Goal: Information Seeking & Learning: Learn about a topic

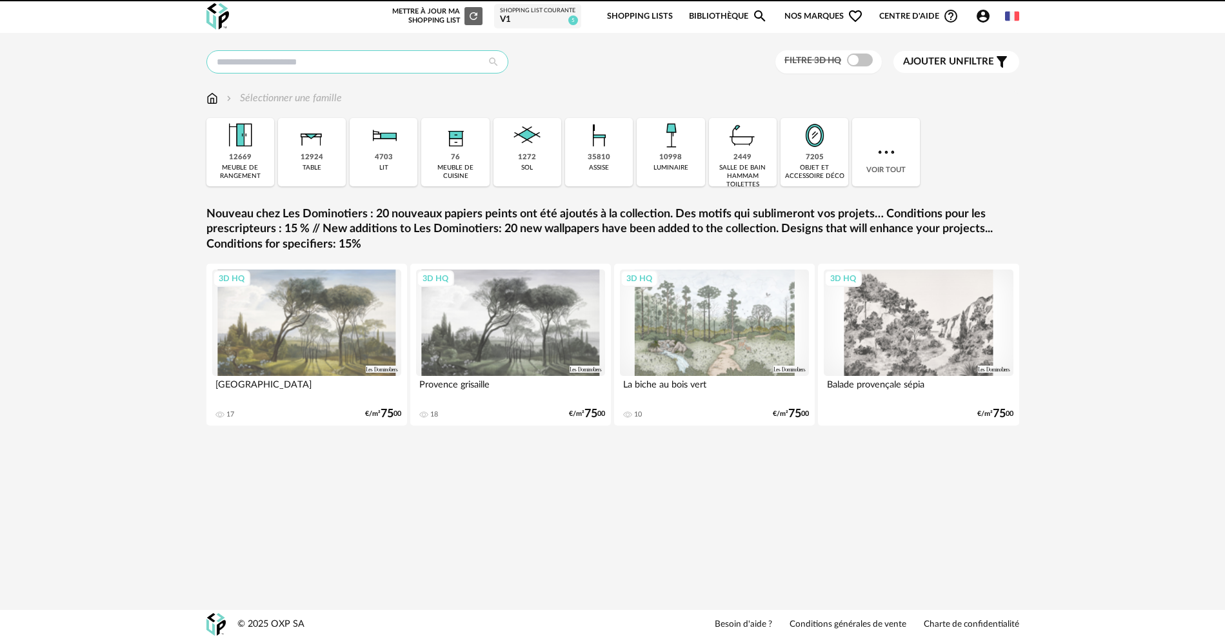
click at [361, 68] on input "text" at bounding box center [357, 61] width 302 height 23
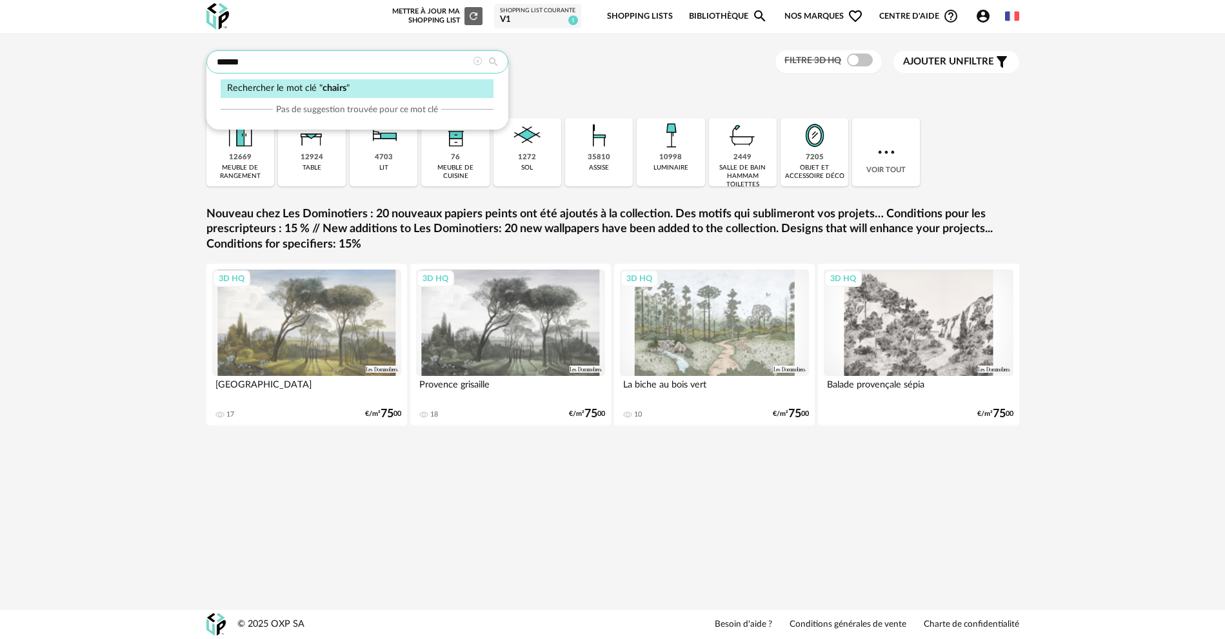
type input "******"
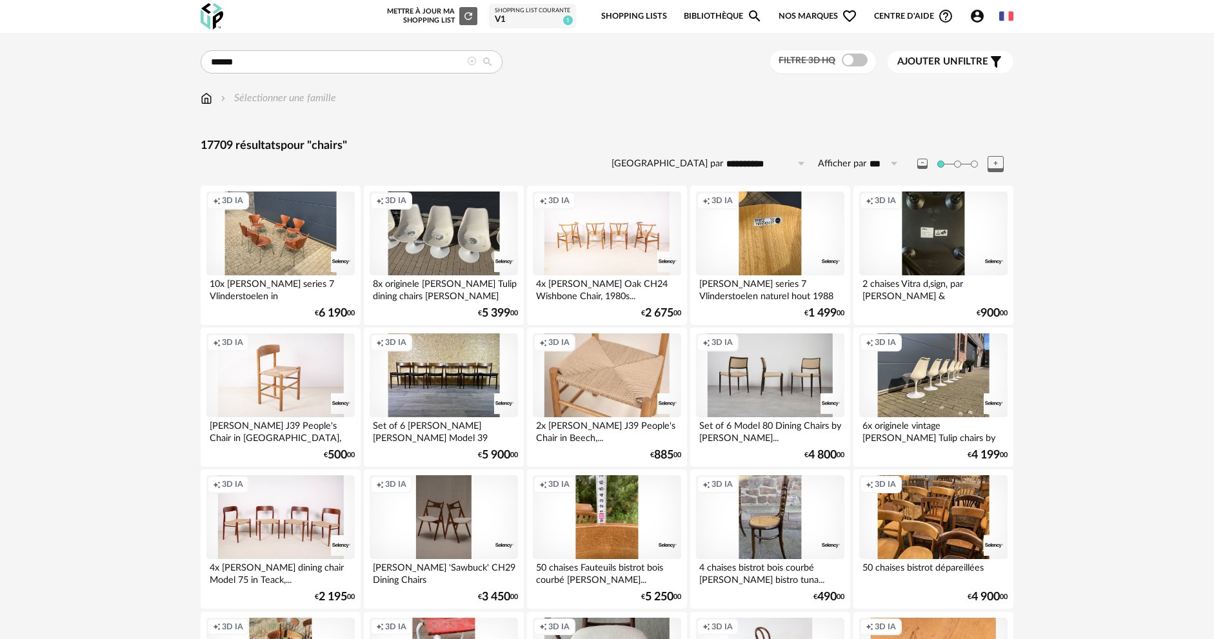
click at [208, 95] on img at bounding box center [207, 98] width 12 height 15
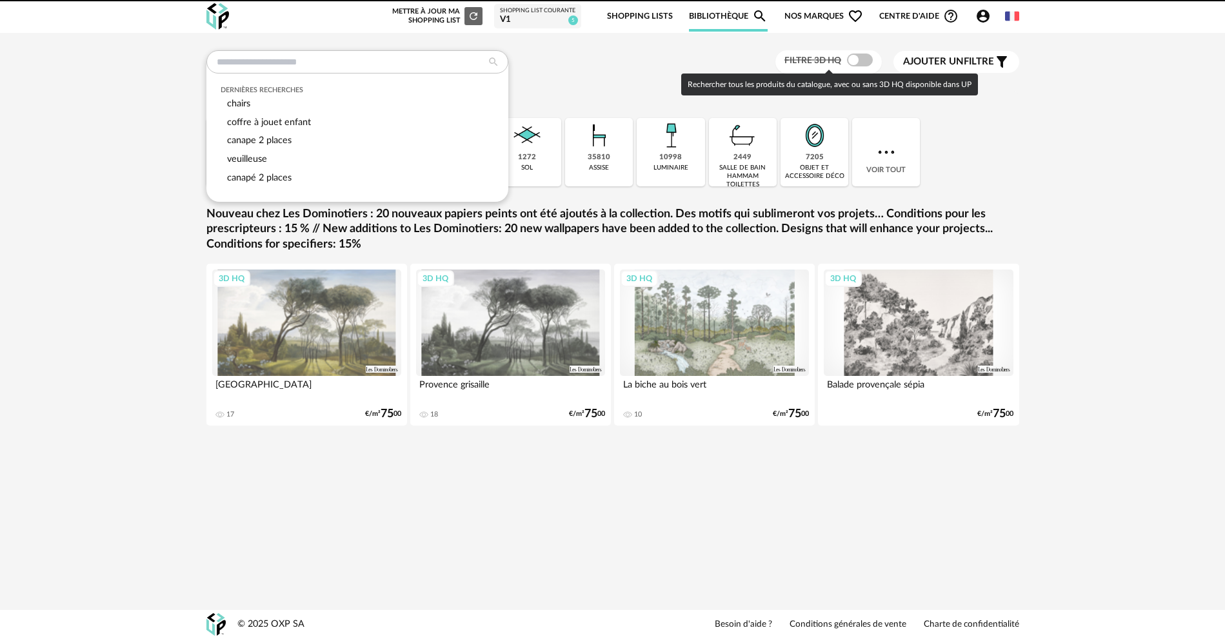
click at [852, 59] on span at bounding box center [860, 60] width 26 height 13
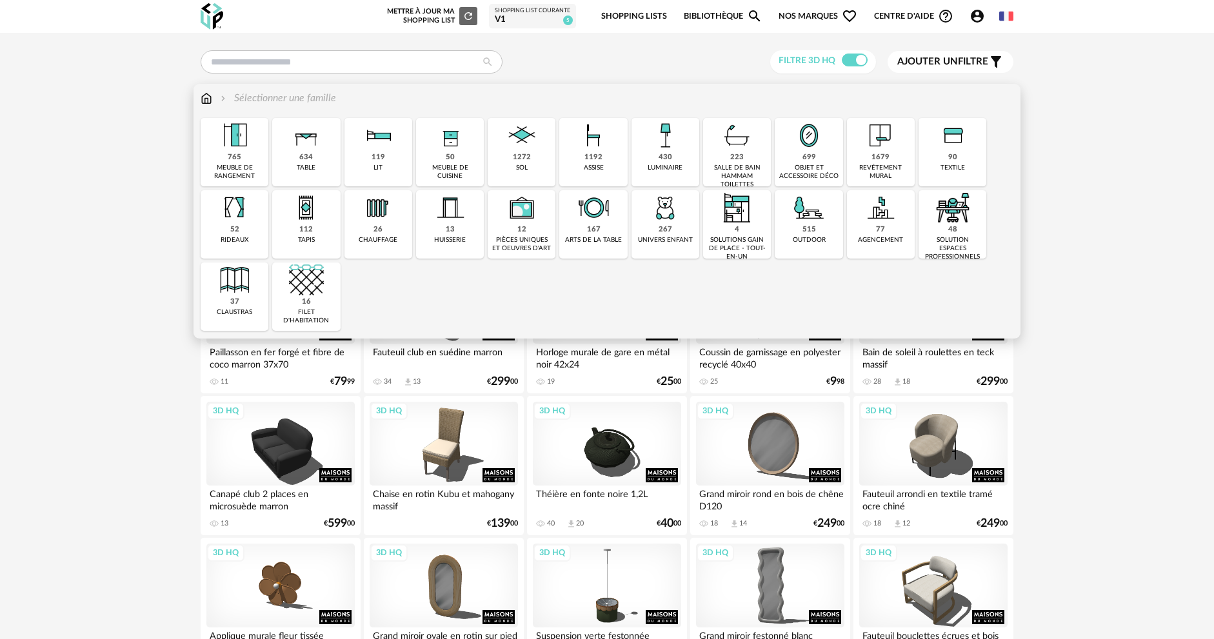
click at [585, 143] on img at bounding box center [593, 135] width 35 height 35
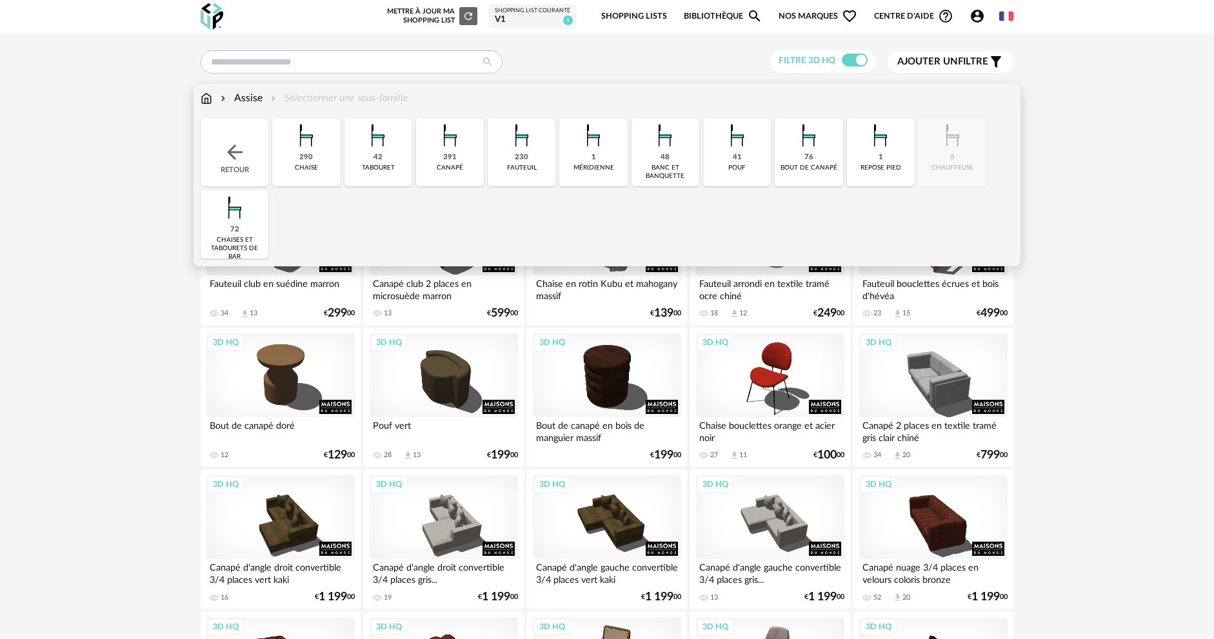
click at [323, 161] on div "290 [GEOGRAPHIC_DATA]" at bounding box center [306, 152] width 68 height 68
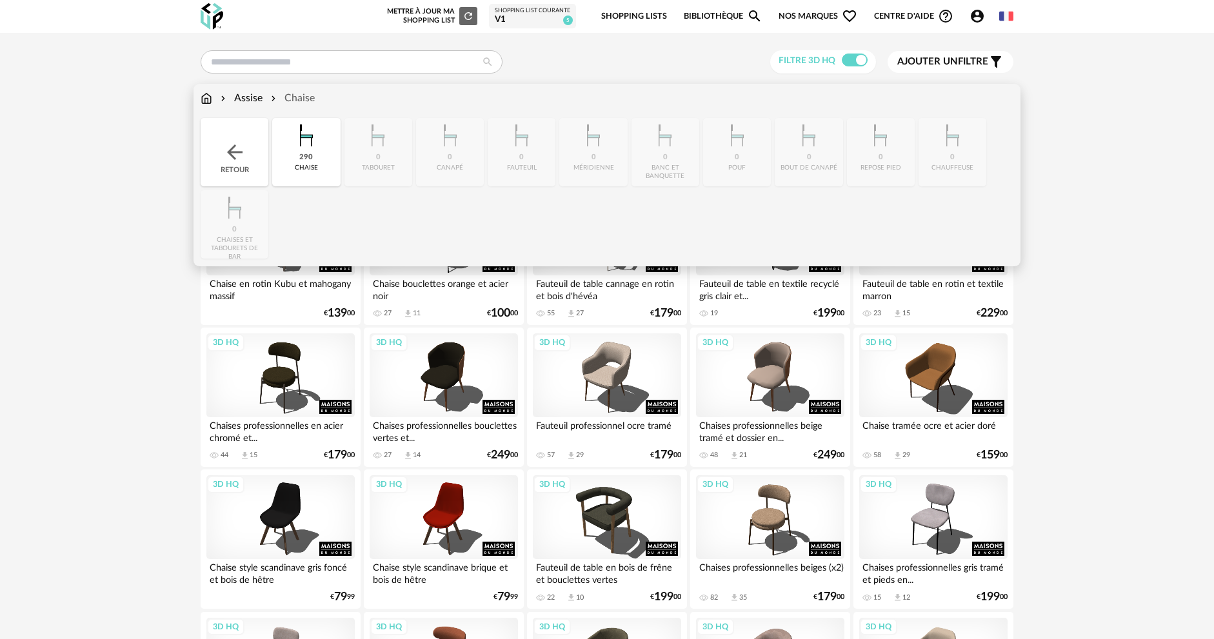
click at [319, 151] on img at bounding box center [306, 135] width 35 height 35
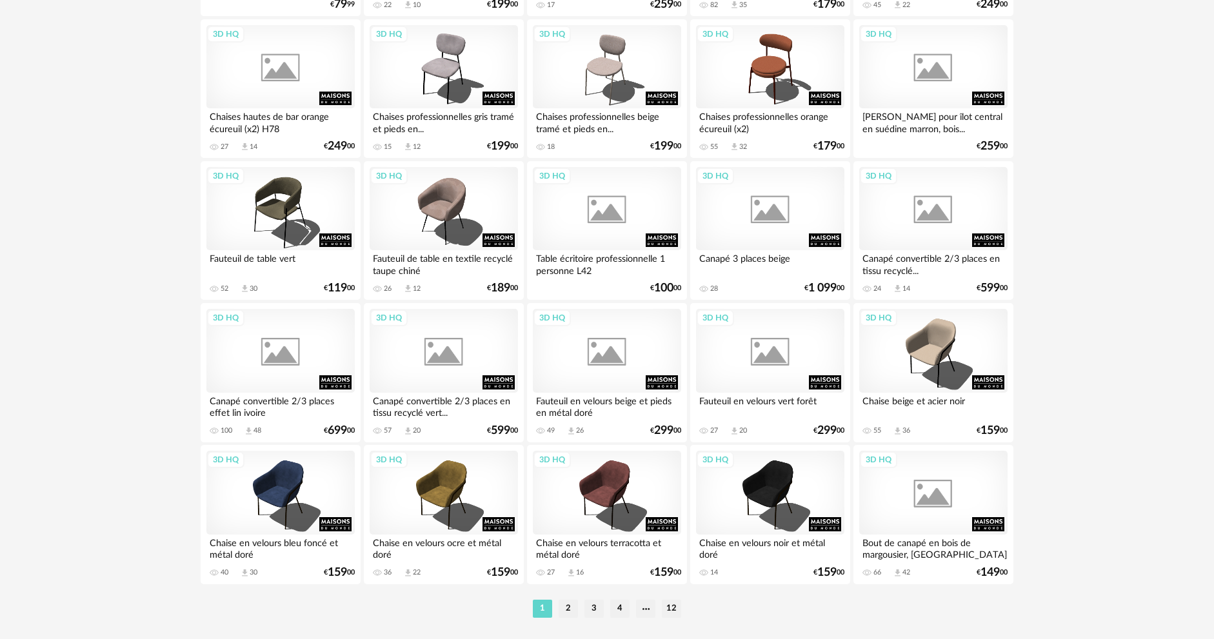
scroll to position [2471, 0]
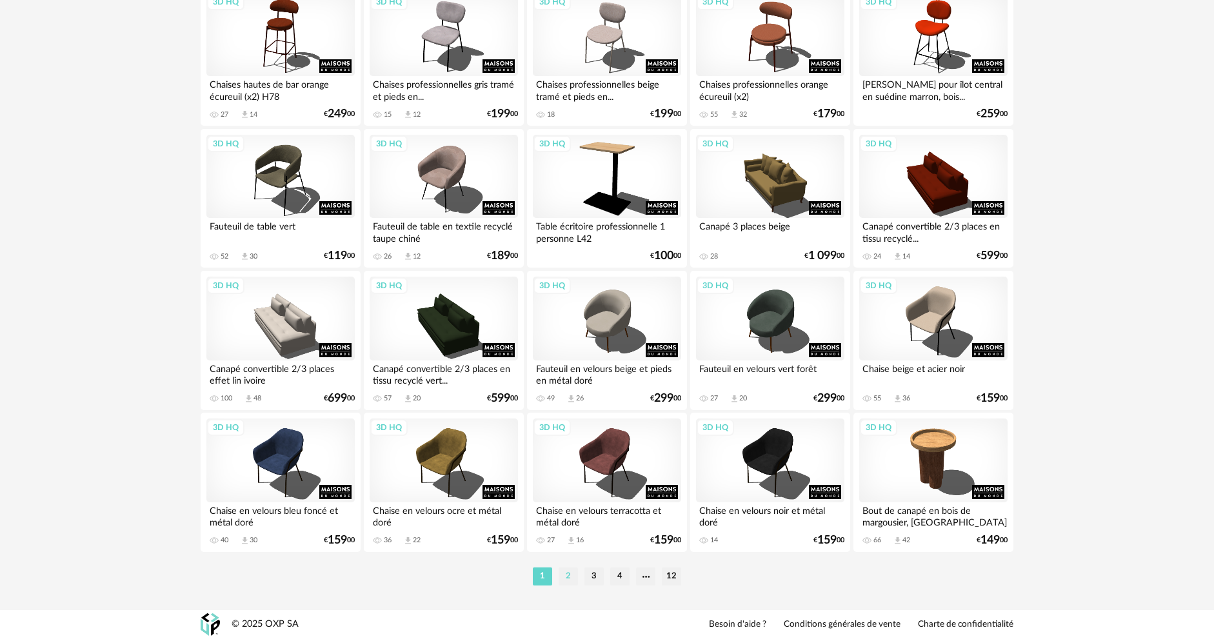
click at [566, 570] on li "2" at bounding box center [568, 577] width 19 height 18
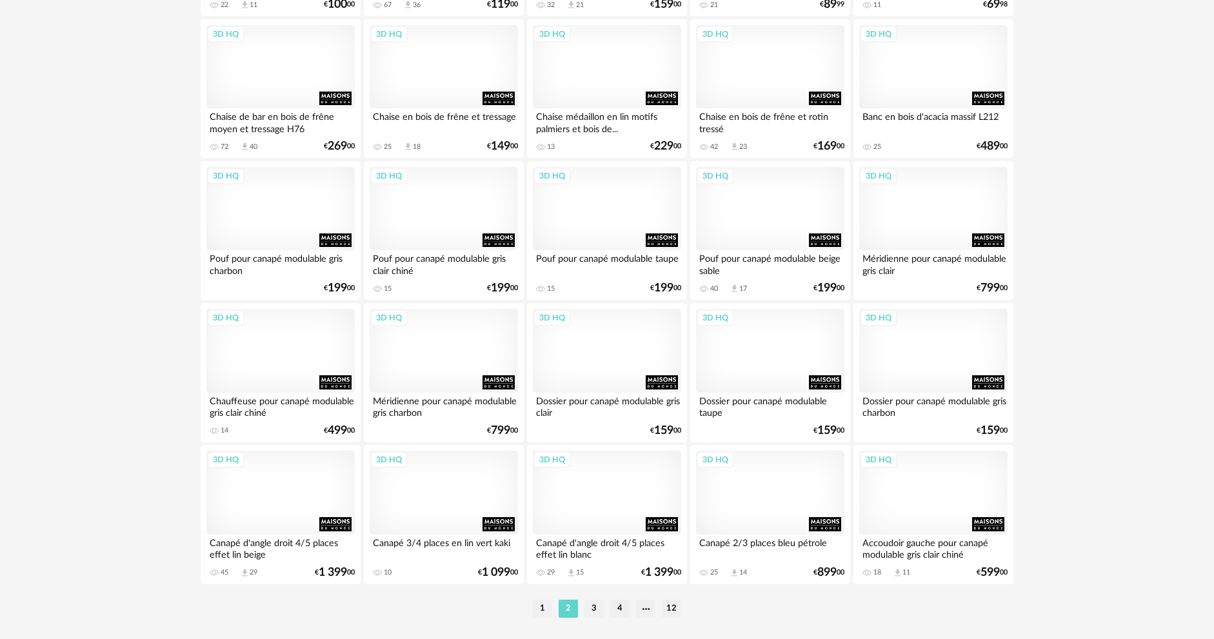
scroll to position [2471, 0]
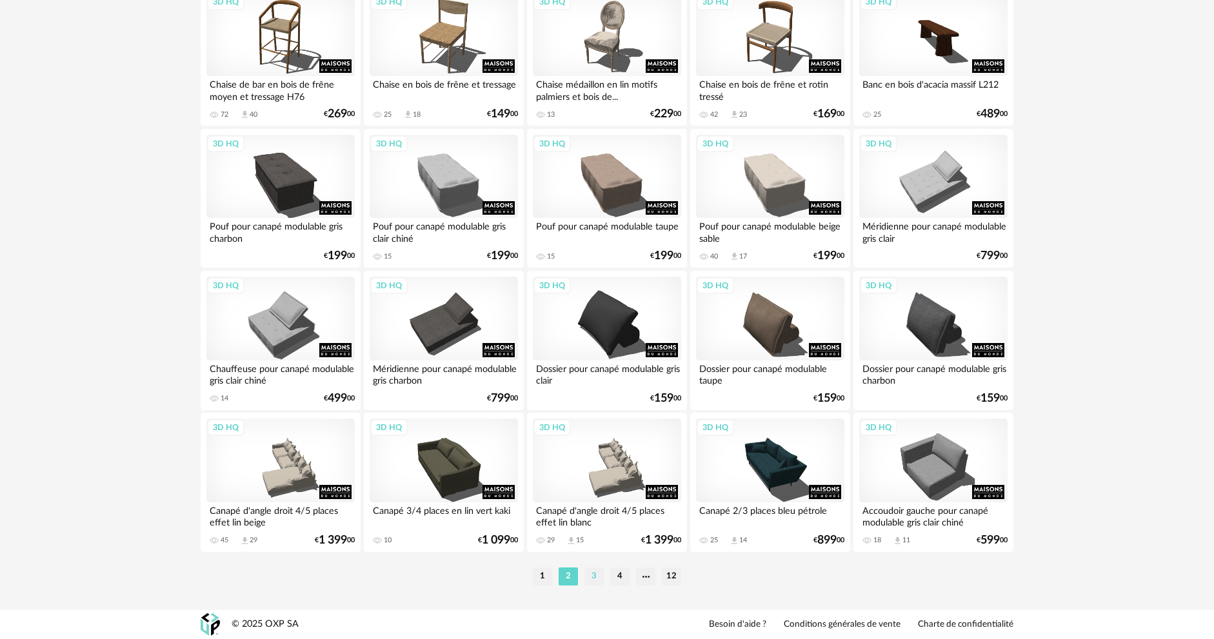
click at [590, 575] on li "3" at bounding box center [594, 577] width 19 height 18
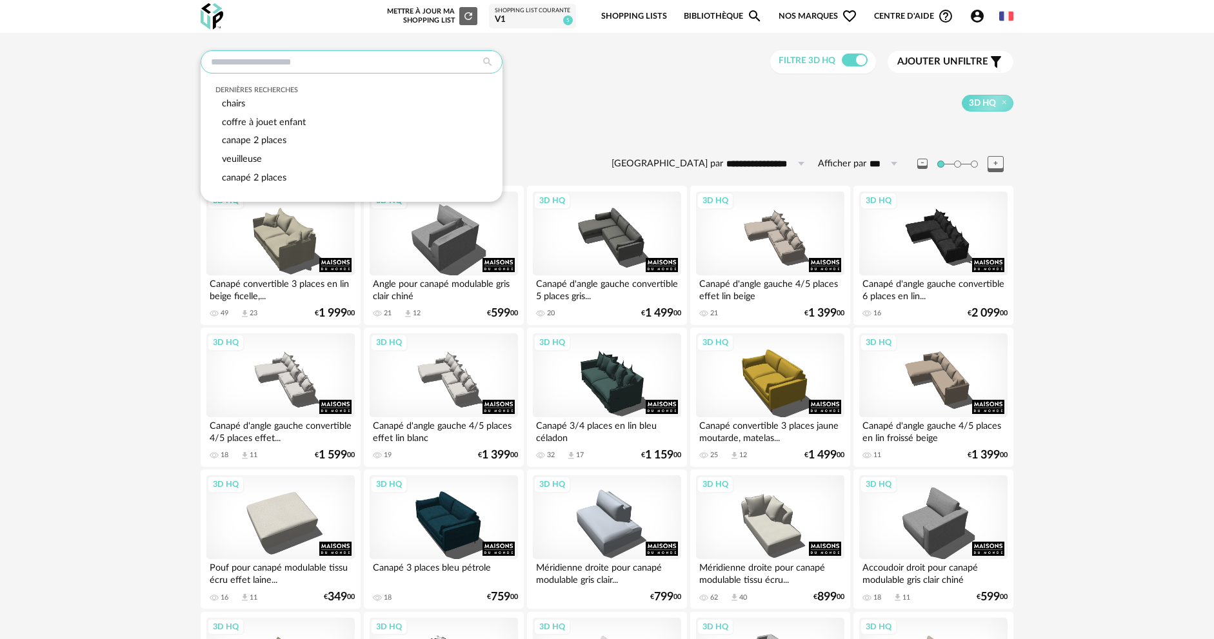
click at [345, 60] on input "text" at bounding box center [352, 61] width 302 height 23
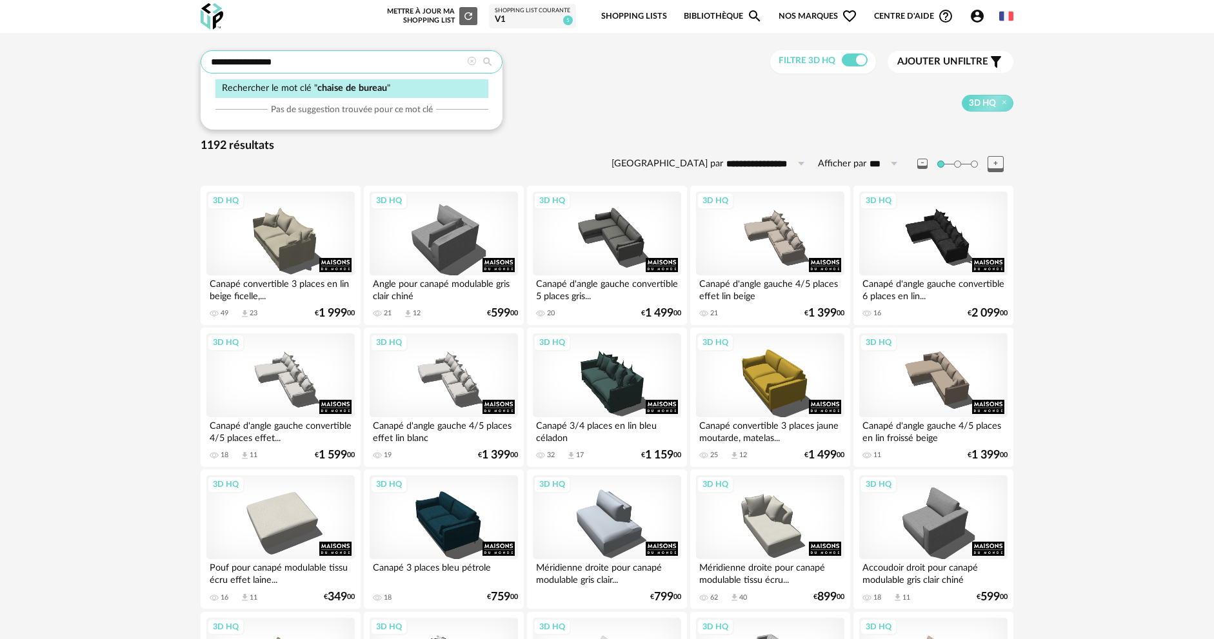
type input "**********"
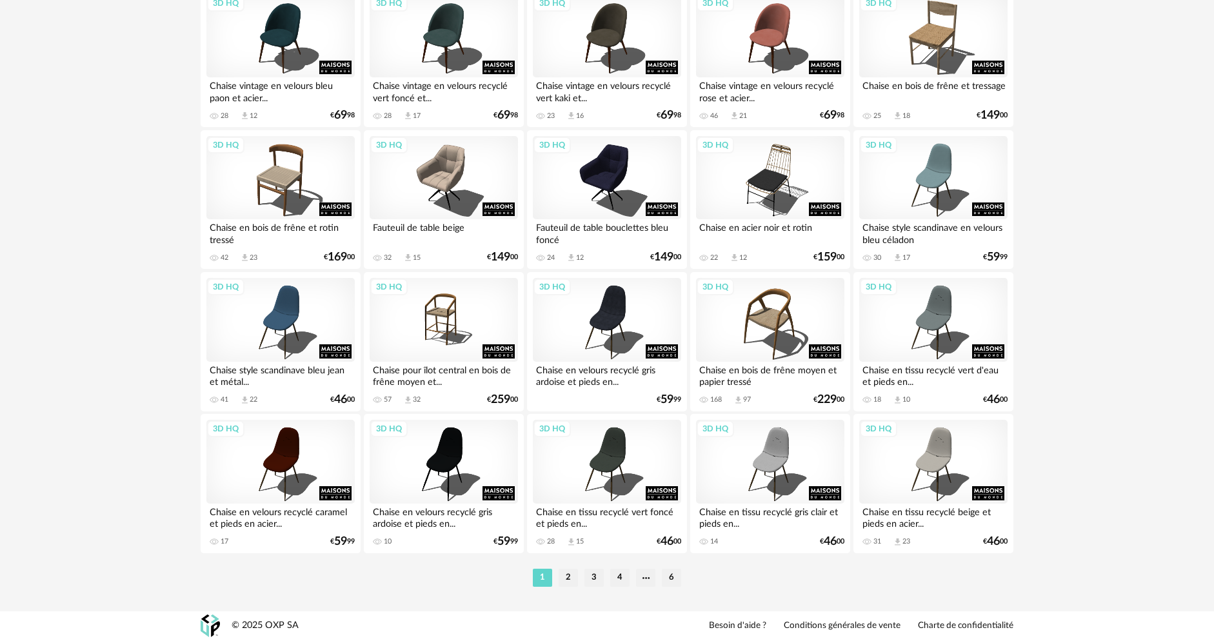
scroll to position [2471, 0]
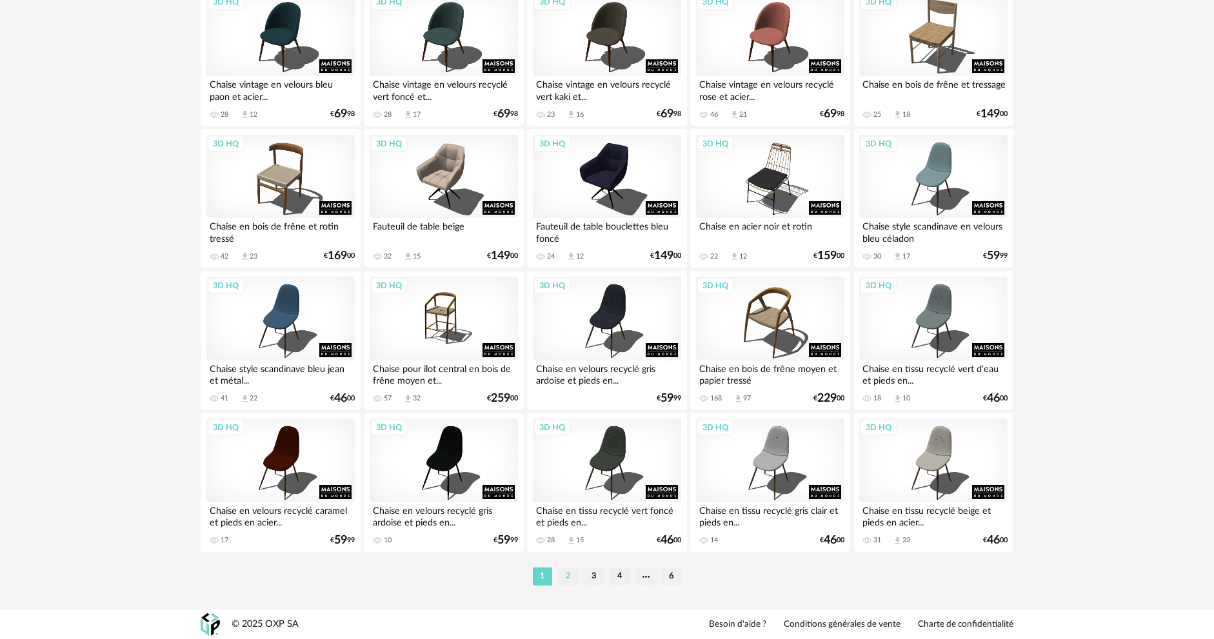
click at [563, 577] on li "2" at bounding box center [568, 577] width 19 height 18
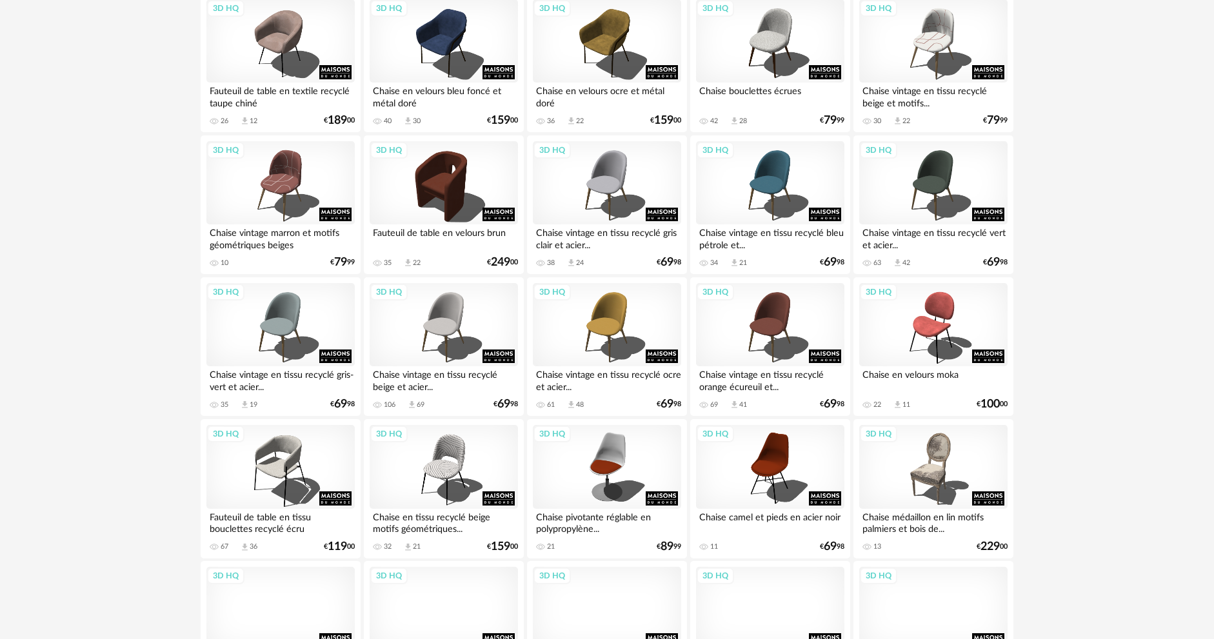
scroll to position [2471, 0]
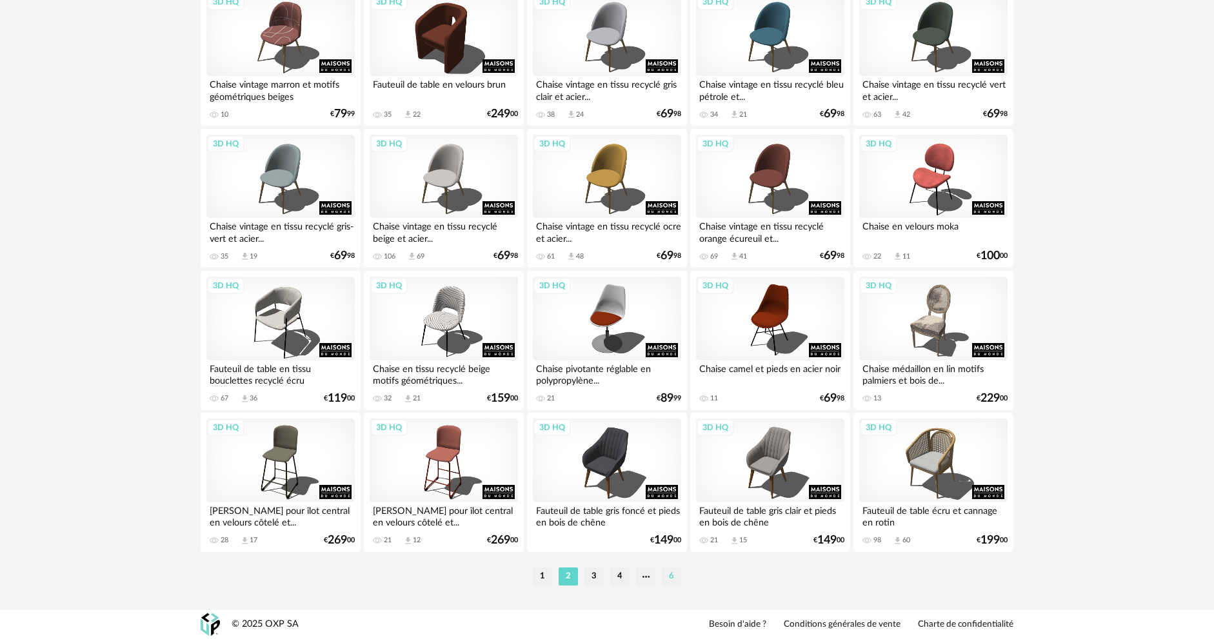
click at [674, 579] on li "6" at bounding box center [671, 577] width 19 height 18
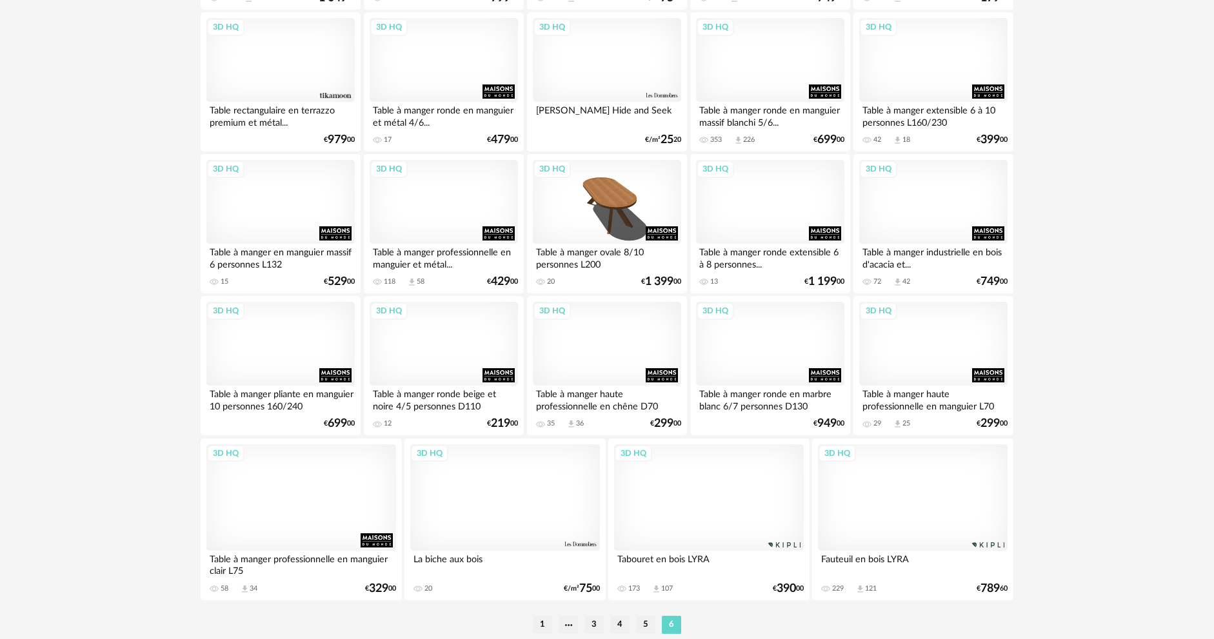
scroll to position [1642, 0]
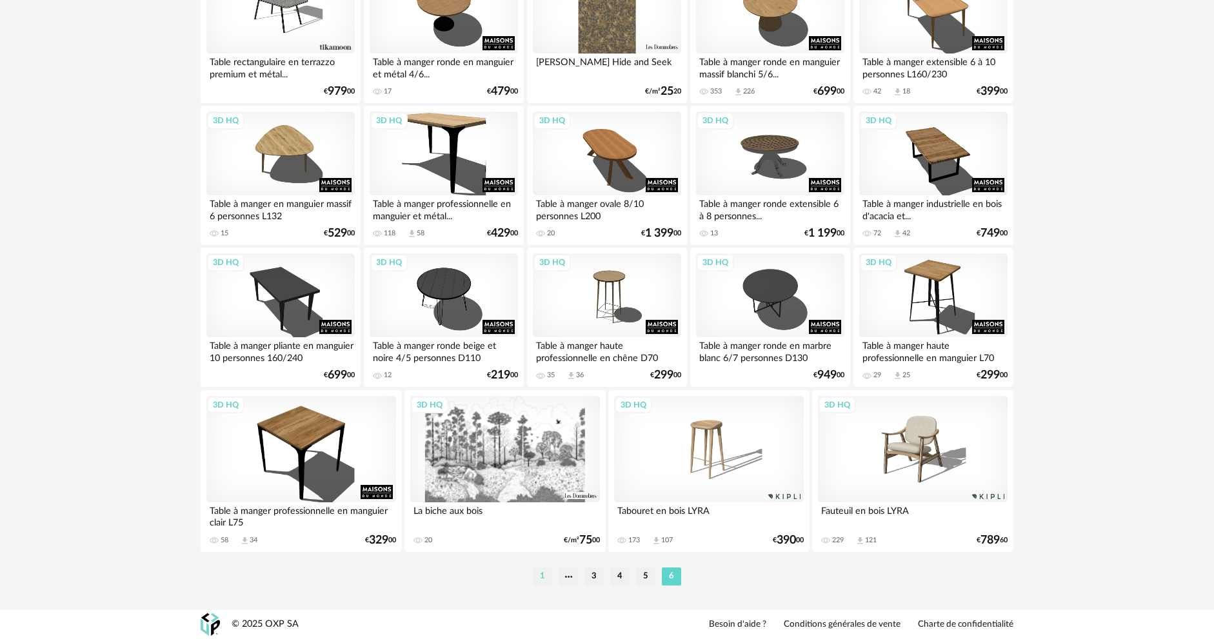
click at [540, 574] on li "1" at bounding box center [542, 577] width 19 height 18
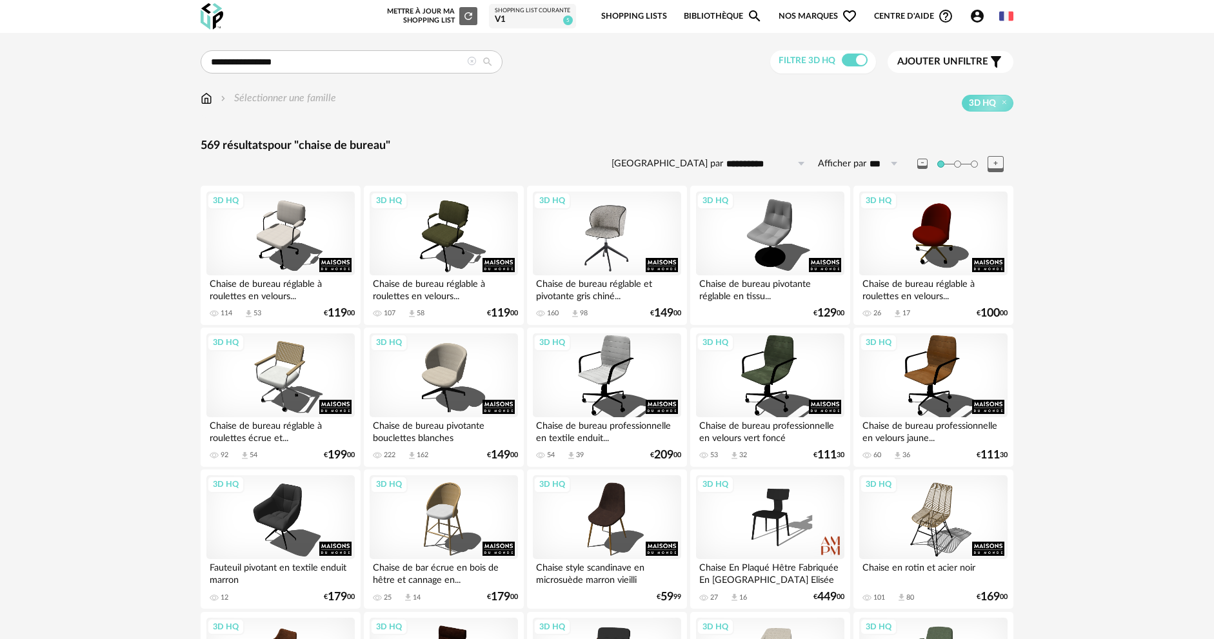
click at [629, 252] on div "3D HQ" at bounding box center [607, 234] width 148 height 84
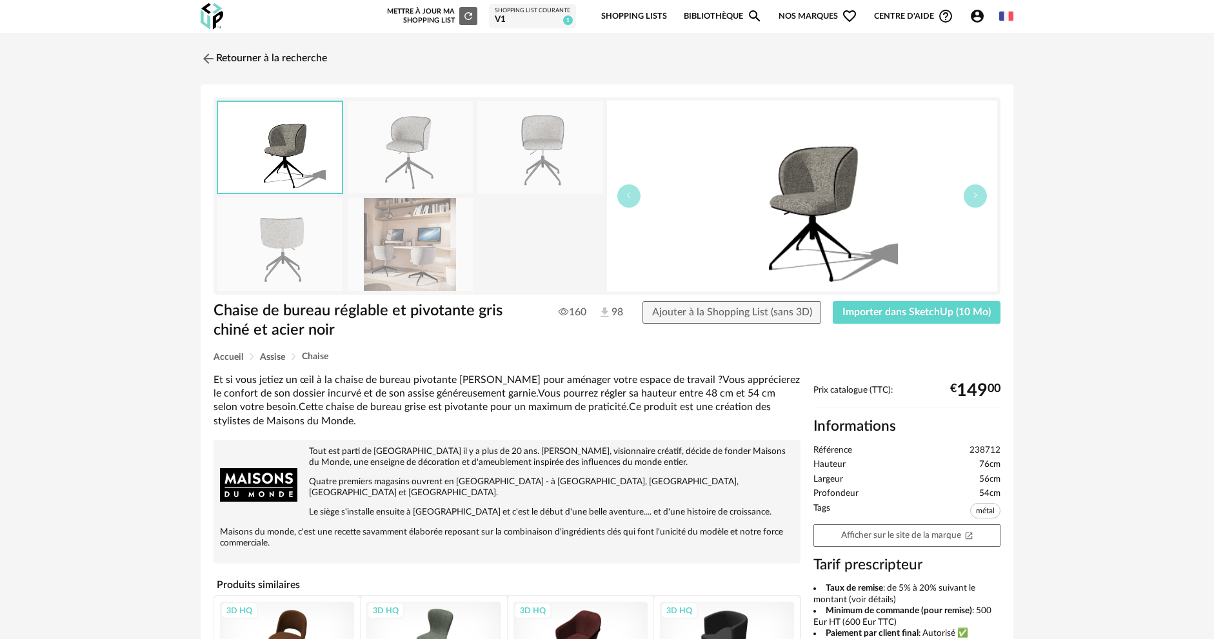
click at [421, 262] on img at bounding box center [410, 244] width 125 height 92
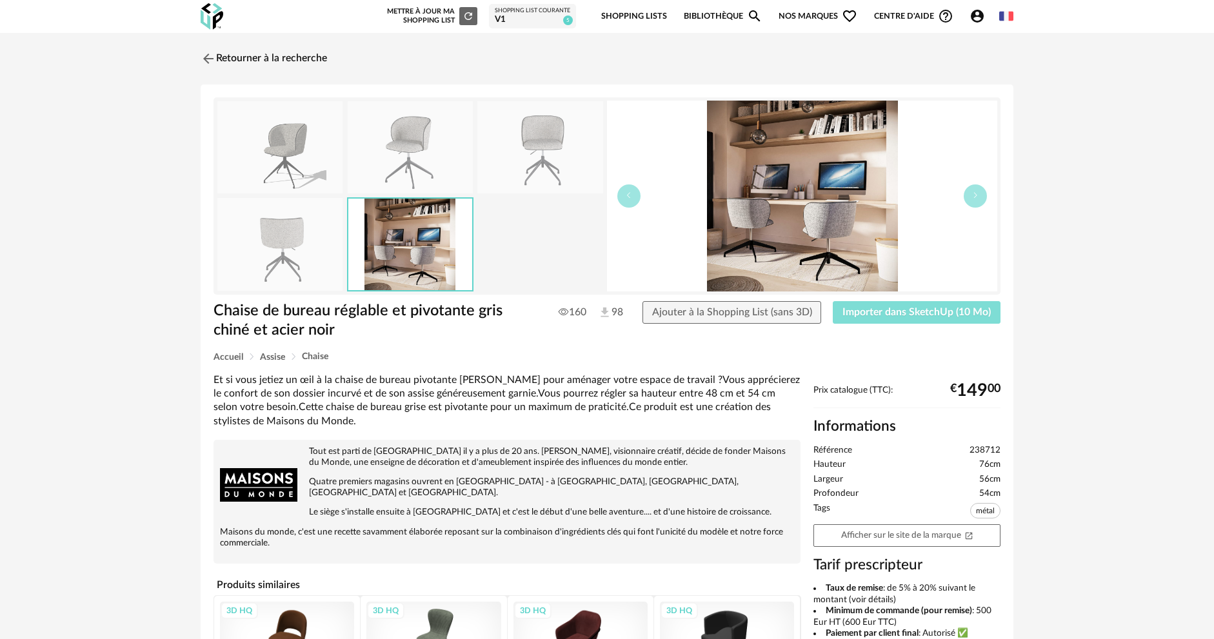
click at [959, 312] on span "Importer dans SketchUp (10 Mo)" at bounding box center [917, 312] width 148 height 10
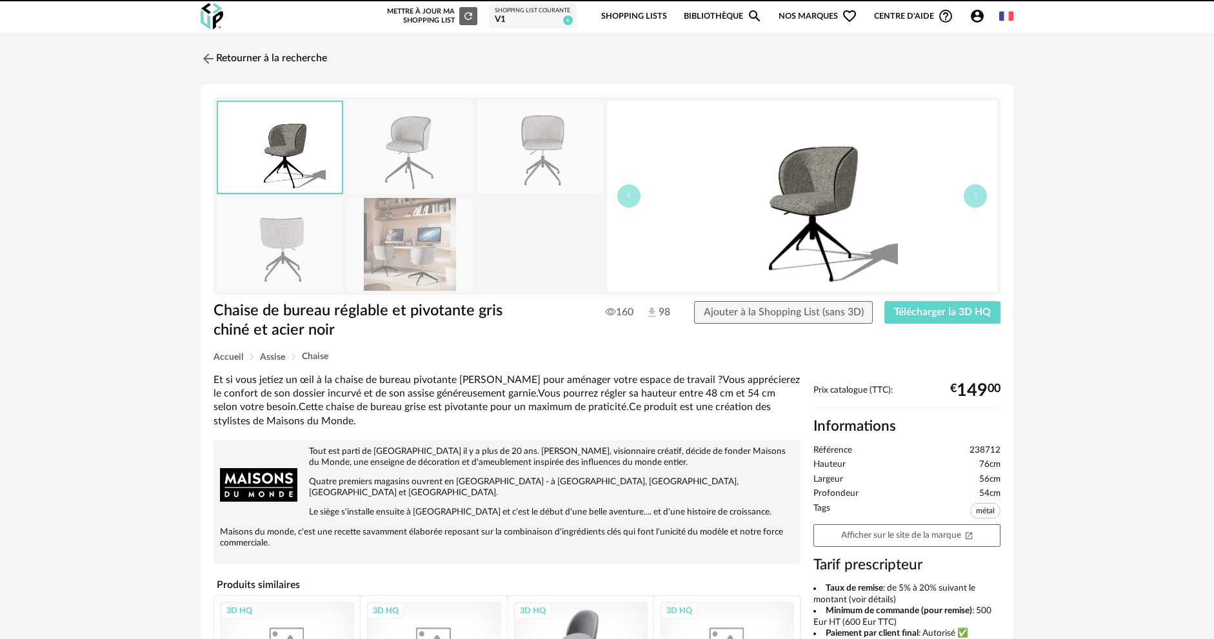
click at [210, 63] on img at bounding box center [208, 58] width 15 height 15
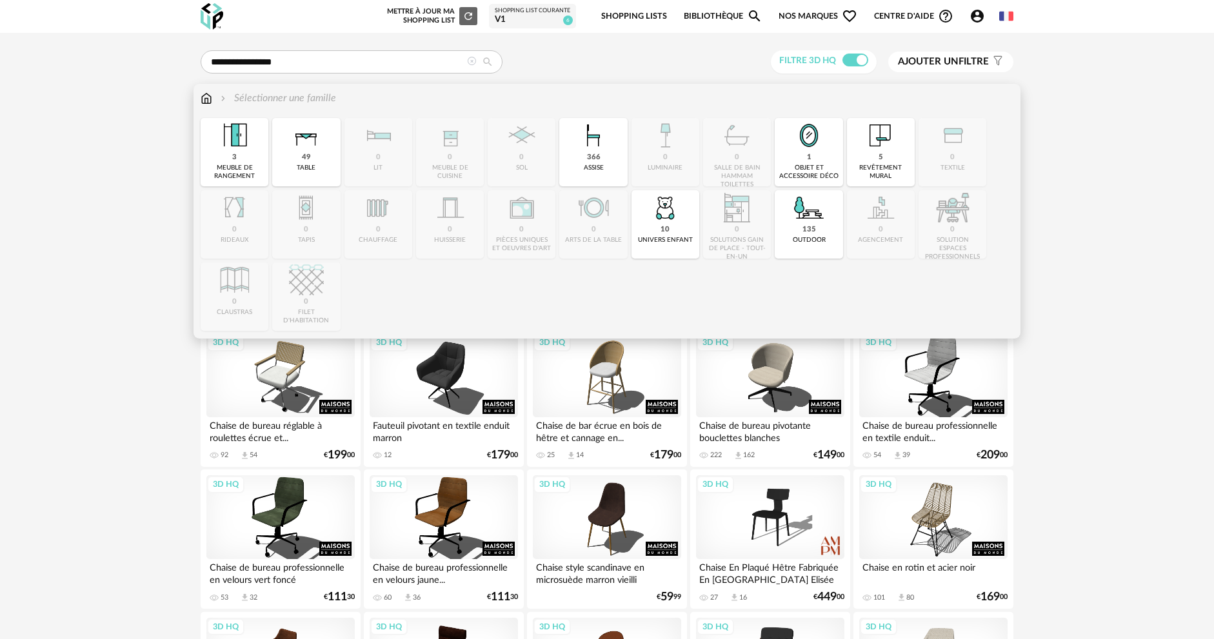
click at [208, 94] on img at bounding box center [207, 98] width 12 height 15
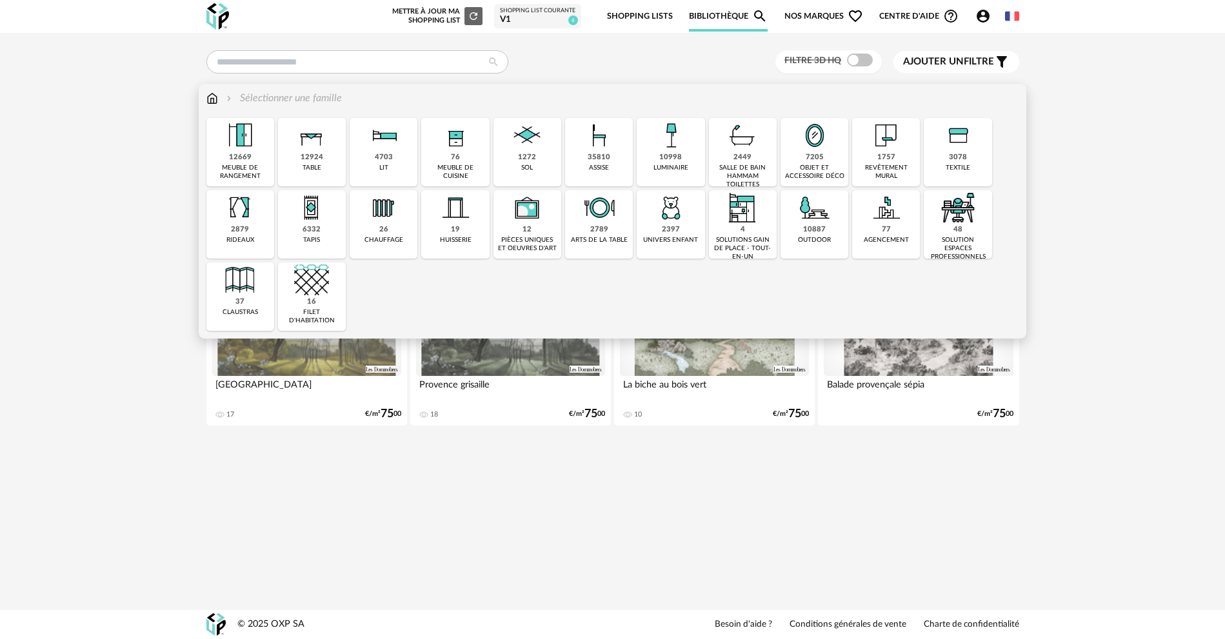
click at [526, 234] on div "12" at bounding box center [527, 230] width 9 height 10
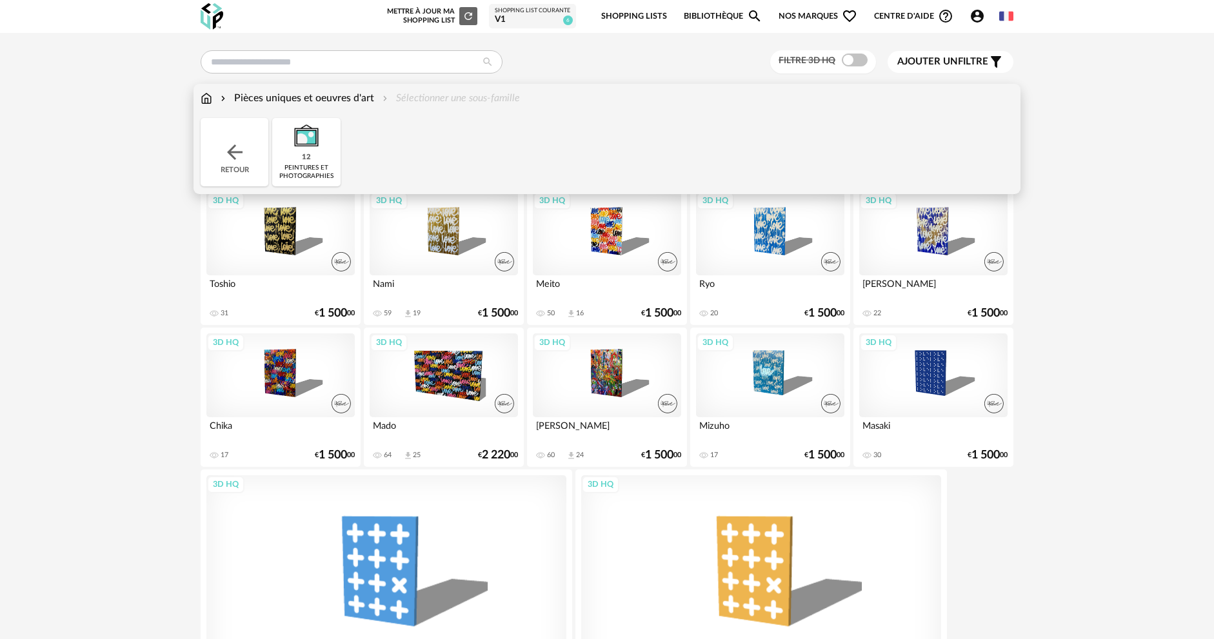
click at [129, 345] on div "**********" at bounding box center [607, 393] width 1214 height 721
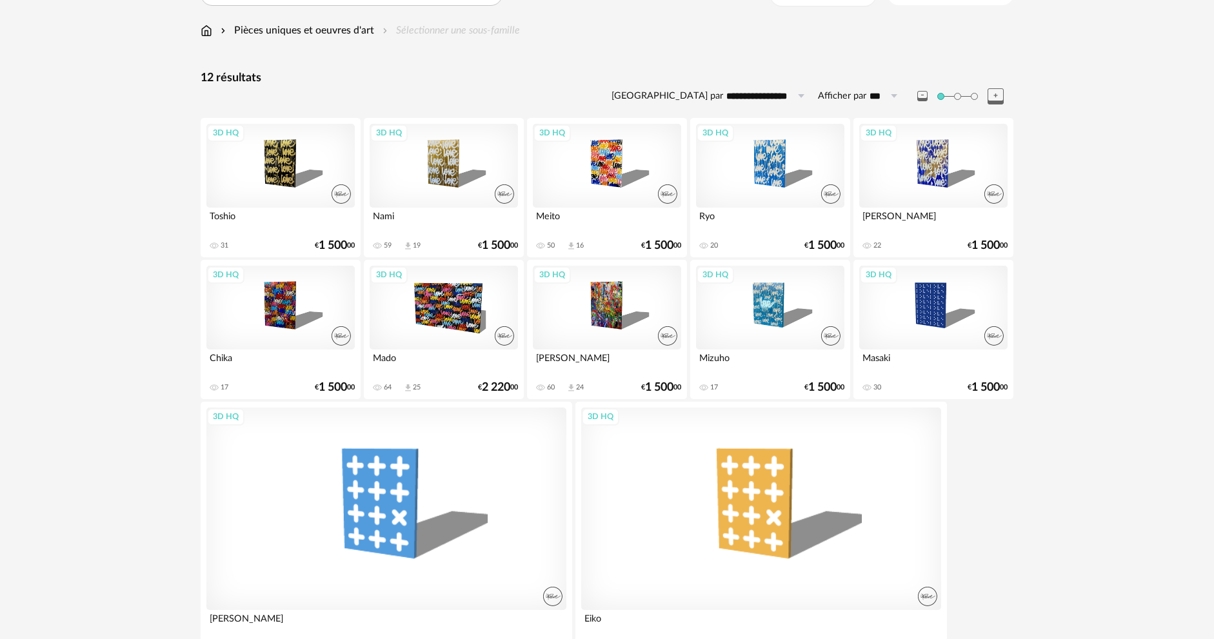
scroll to position [144, 0]
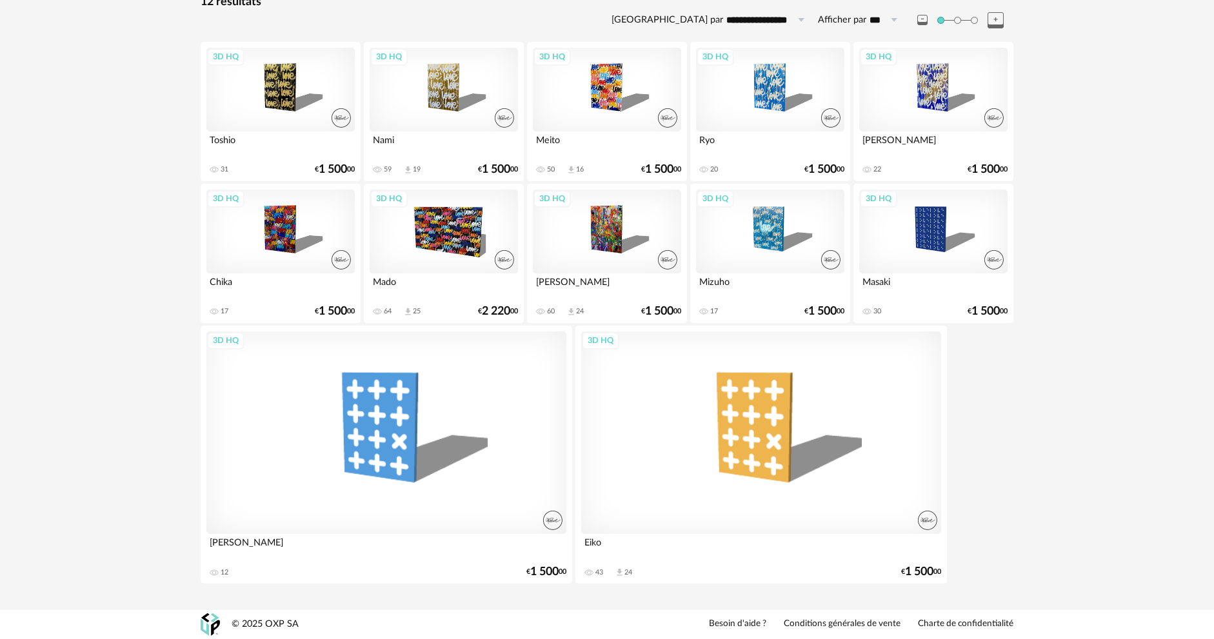
click at [848, 487] on div "3D HQ" at bounding box center [761, 433] width 360 height 203
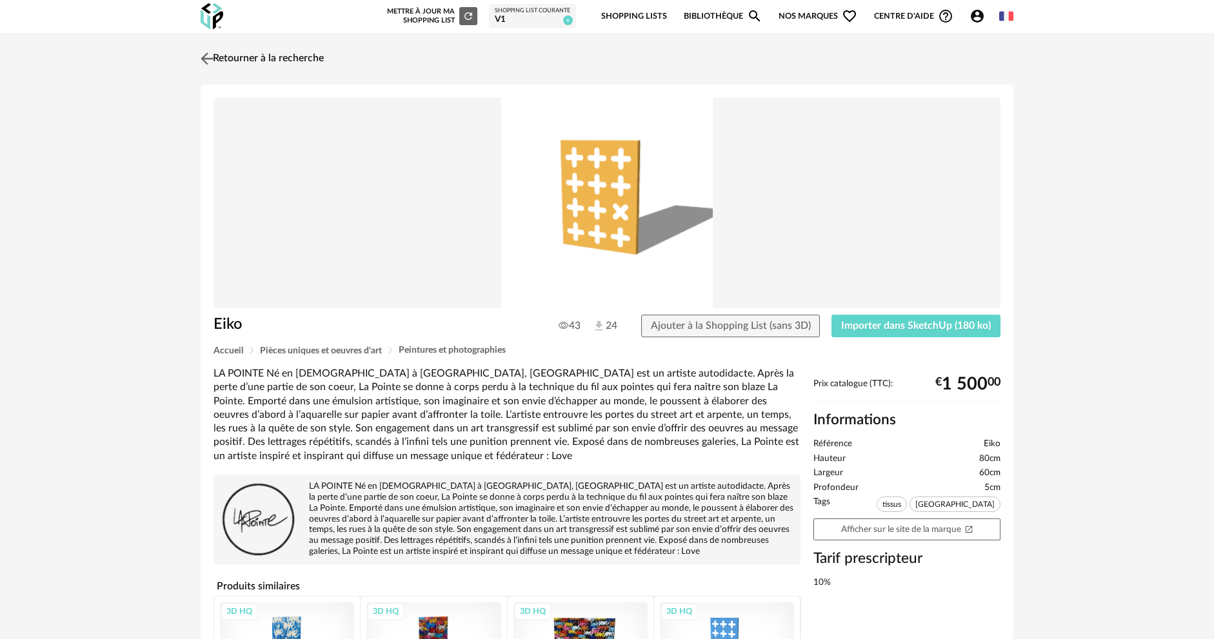
click at [212, 59] on img at bounding box center [207, 58] width 19 height 19
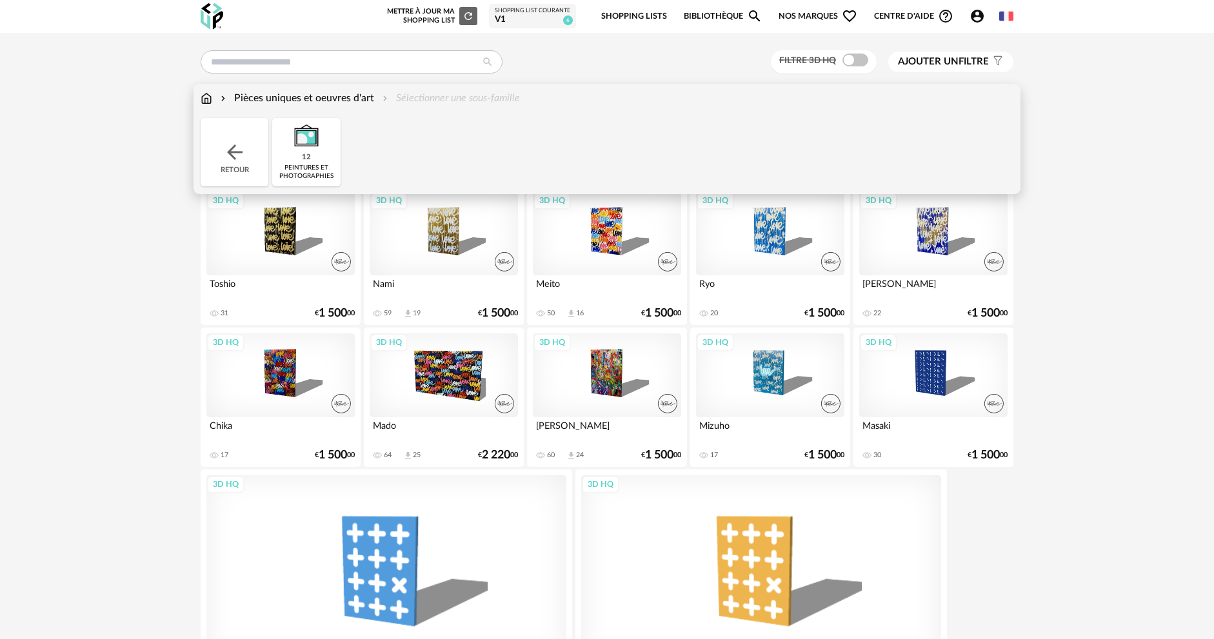
click at [319, 90] on div "Pièces uniques et oeuvres d'art Sélectionner une sous-famille Close icon Retour…" at bounding box center [608, 139] width 828 height 110
click at [245, 149] on img at bounding box center [234, 152] width 23 height 23
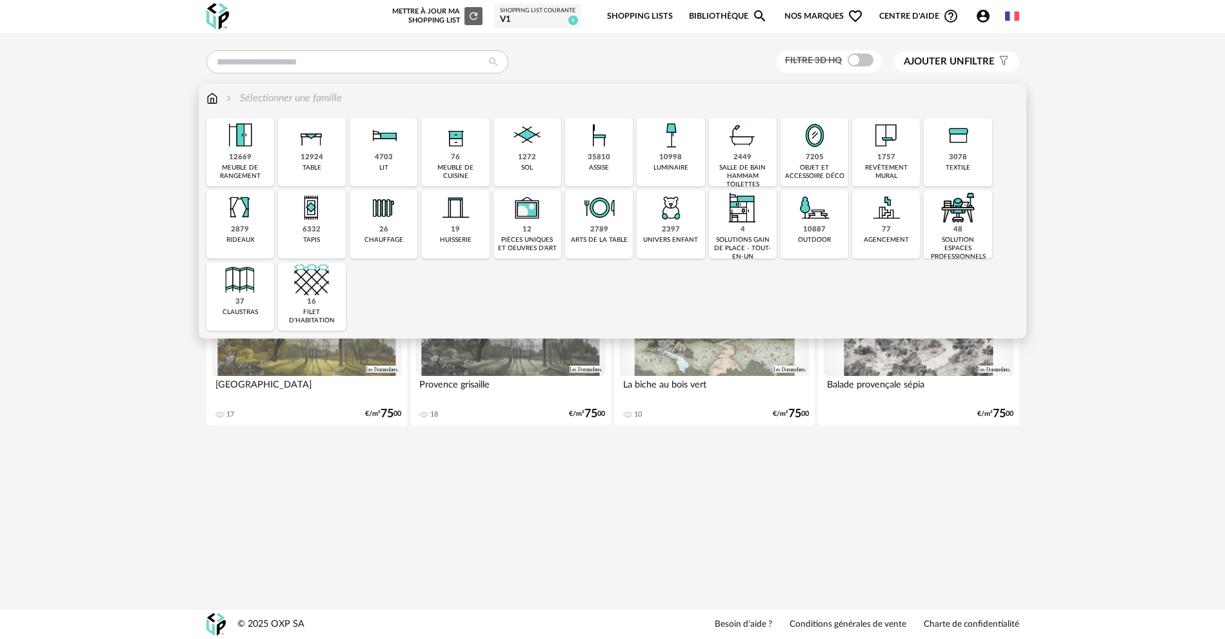
click at [812, 155] on div "7205" at bounding box center [815, 158] width 18 height 10
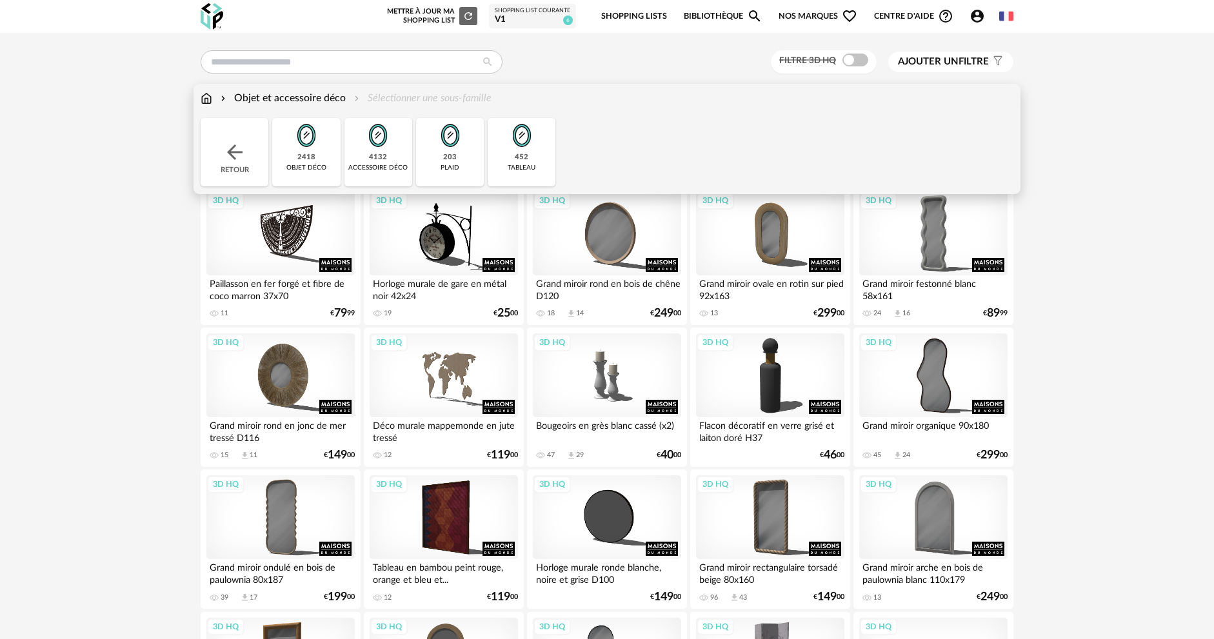
click at [317, 161] on div "2418 objet déco" at bounding box center [306, 152] width 68 height 68
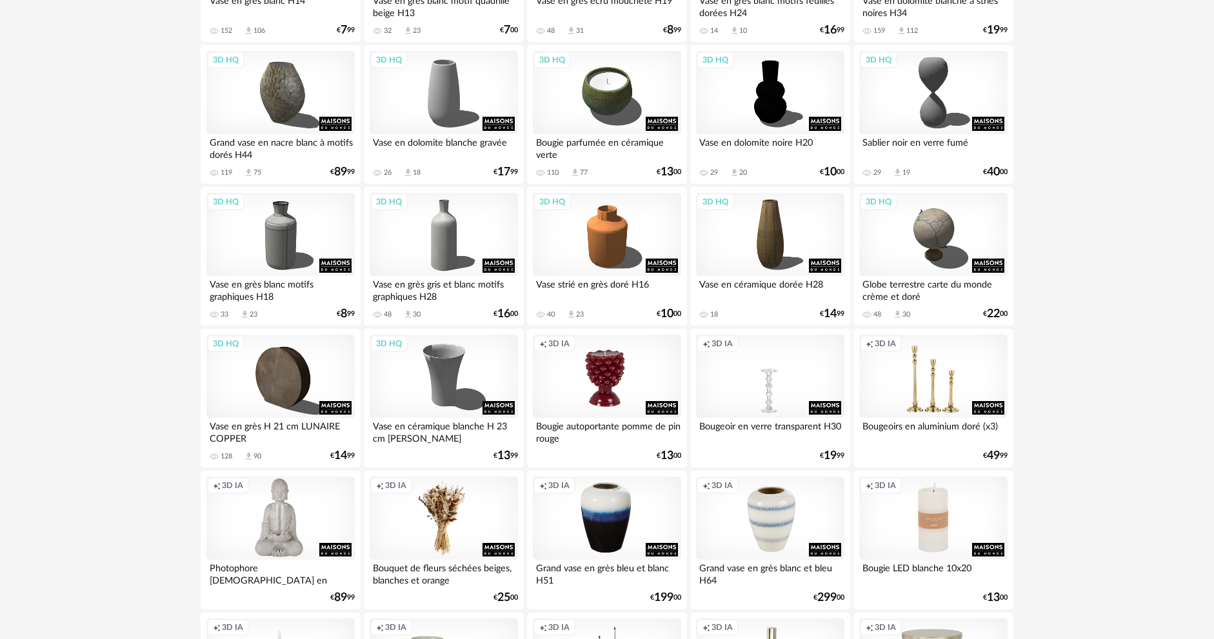
scroll to position [2452, 0]
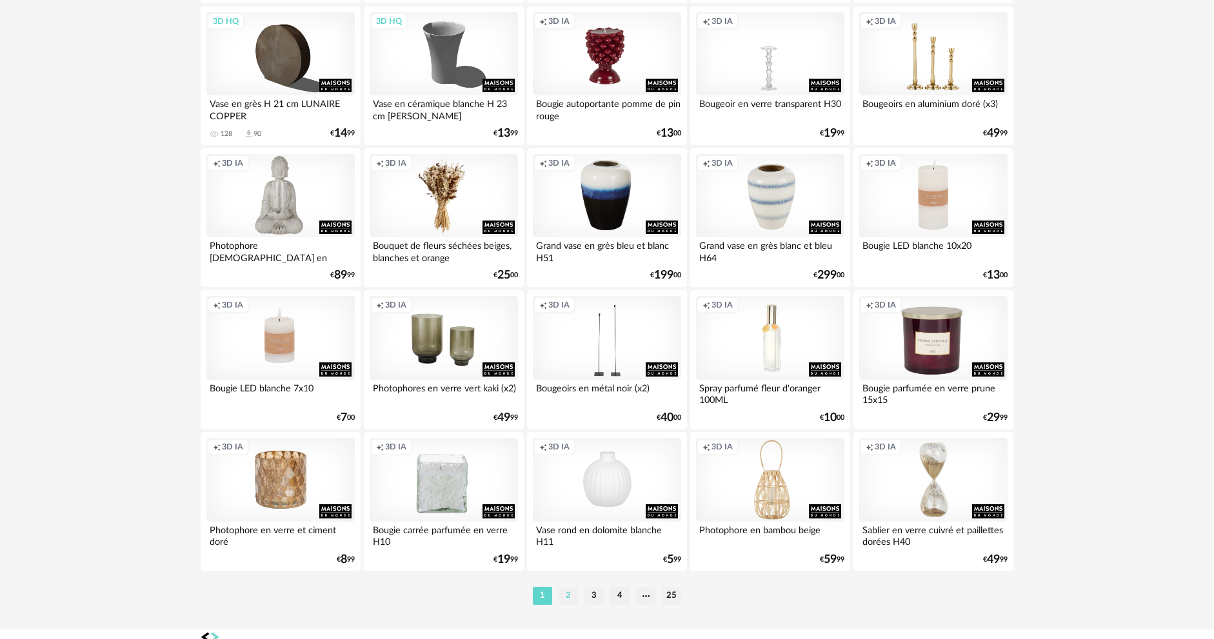
click at [574, 600] on li "2" at bounding box center [568, 596] width 19 height 18
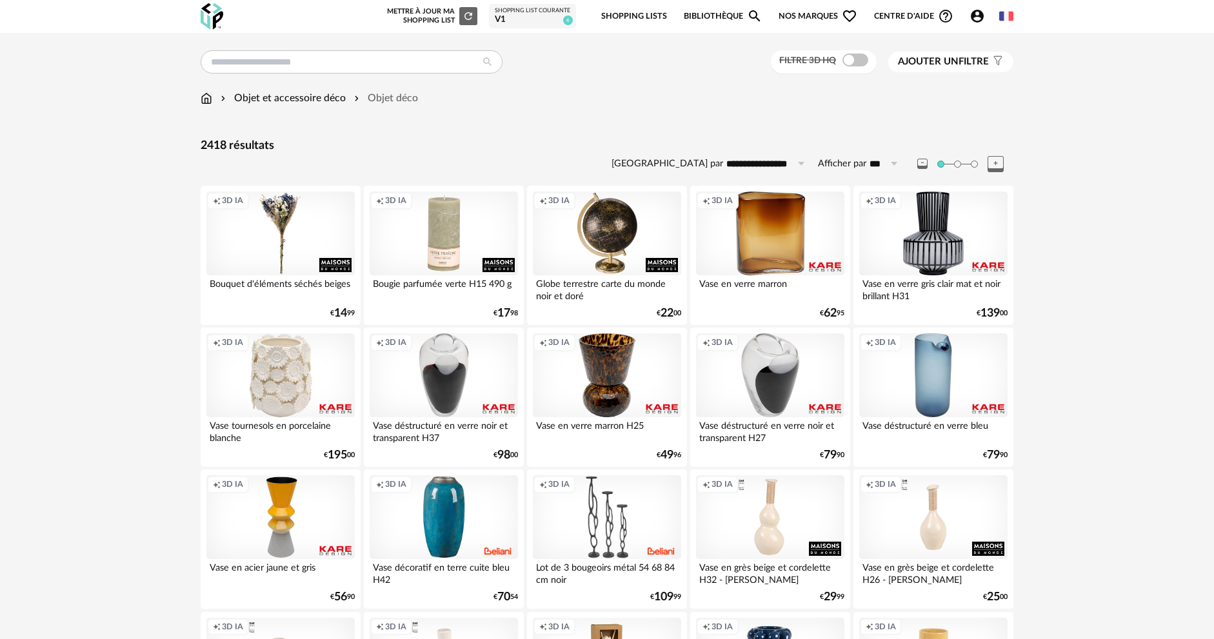
click at [203, 99] on img at bounding box center [207, 98] width 12 height 15
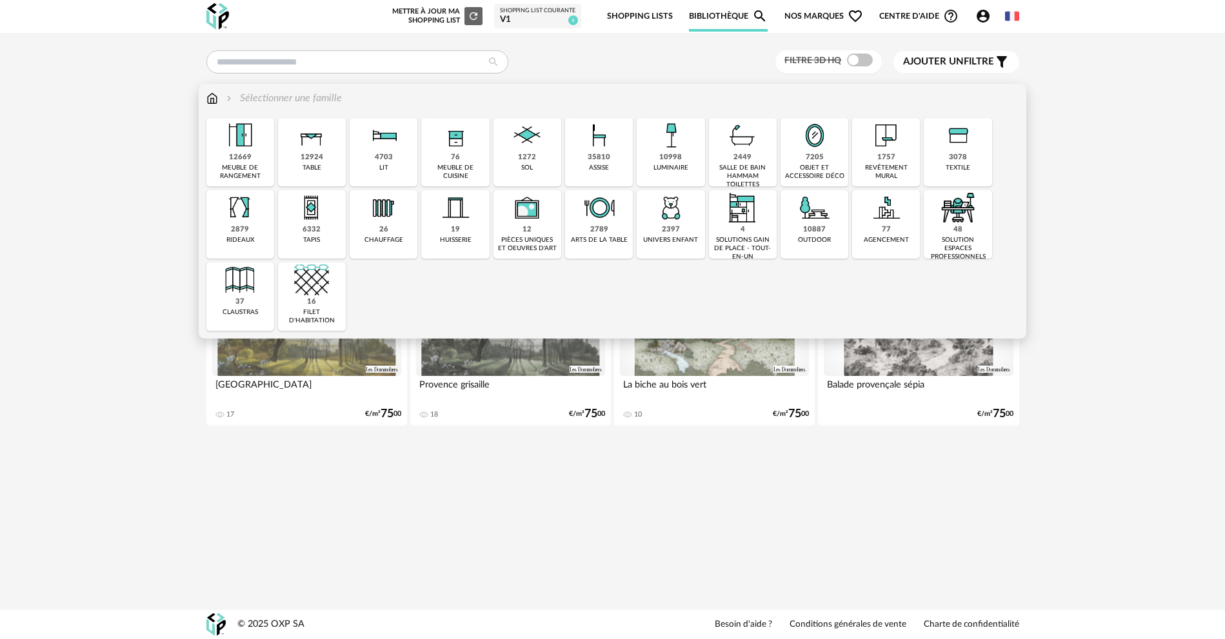
click at [965, 237] on div "solution espaces professionnels" at bounding box center [958, 248] width 60 height 25
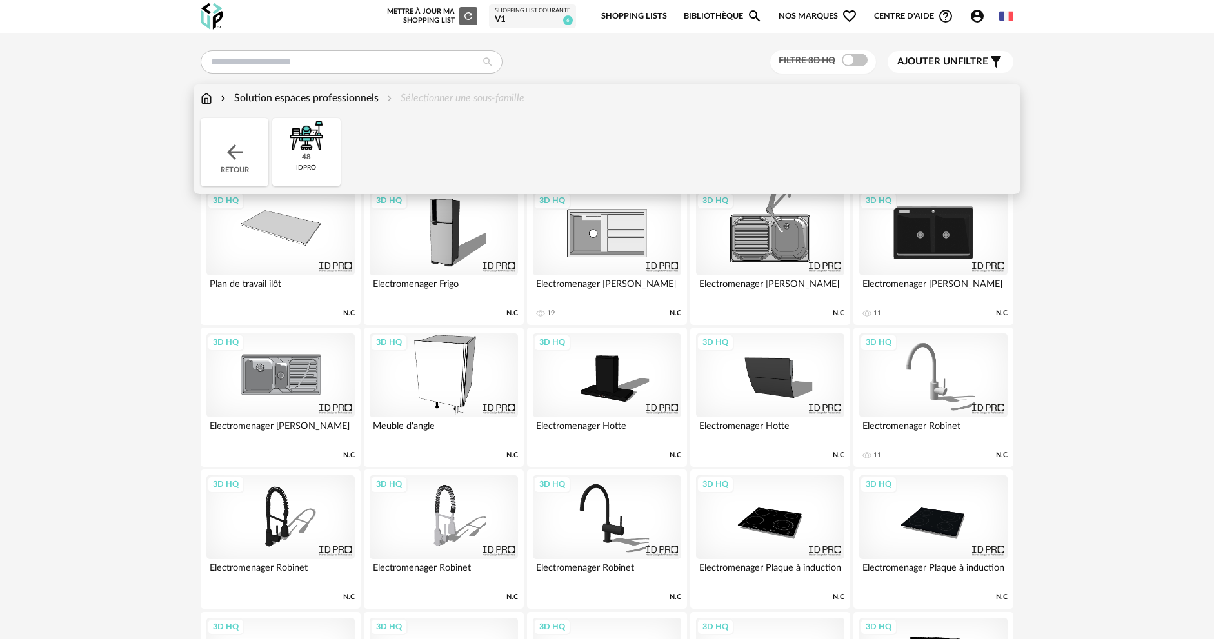
click at [229, 166] on div "Retour" at bounding box center [235, 152] width 68 height 68
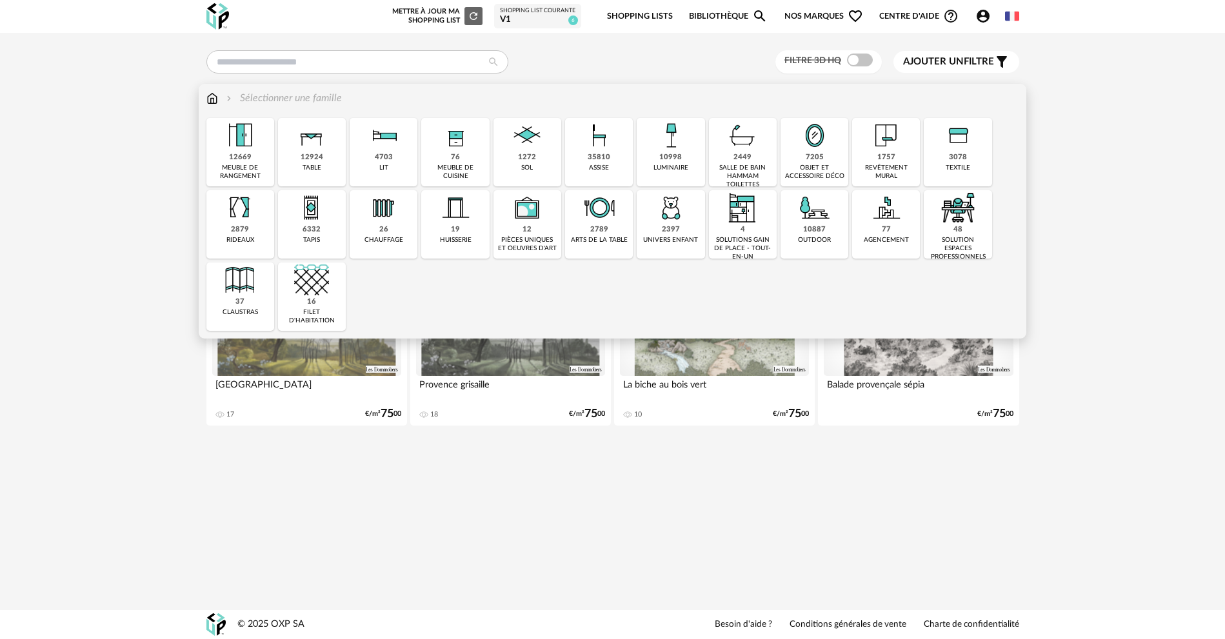
click at [963, 157] on div "3078" at bounding box center [958, 158] width 18 height 10
